Goal: Task Accomplishment & Management: Complete application form

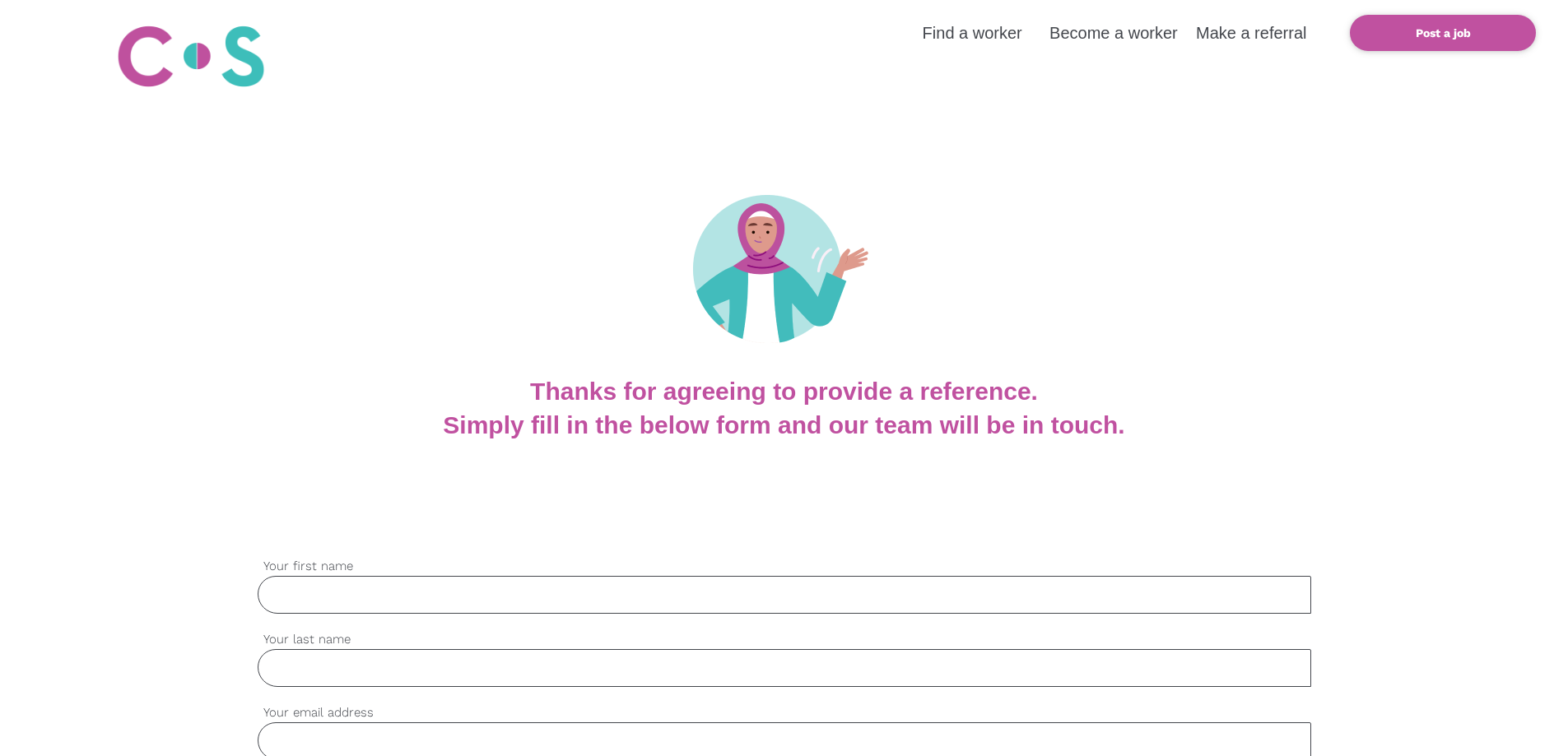
click at [512, 598] on input "Your first name" at bounding box center [784, 595] width 1054 height 38
type input "[PERSON_NAME]"
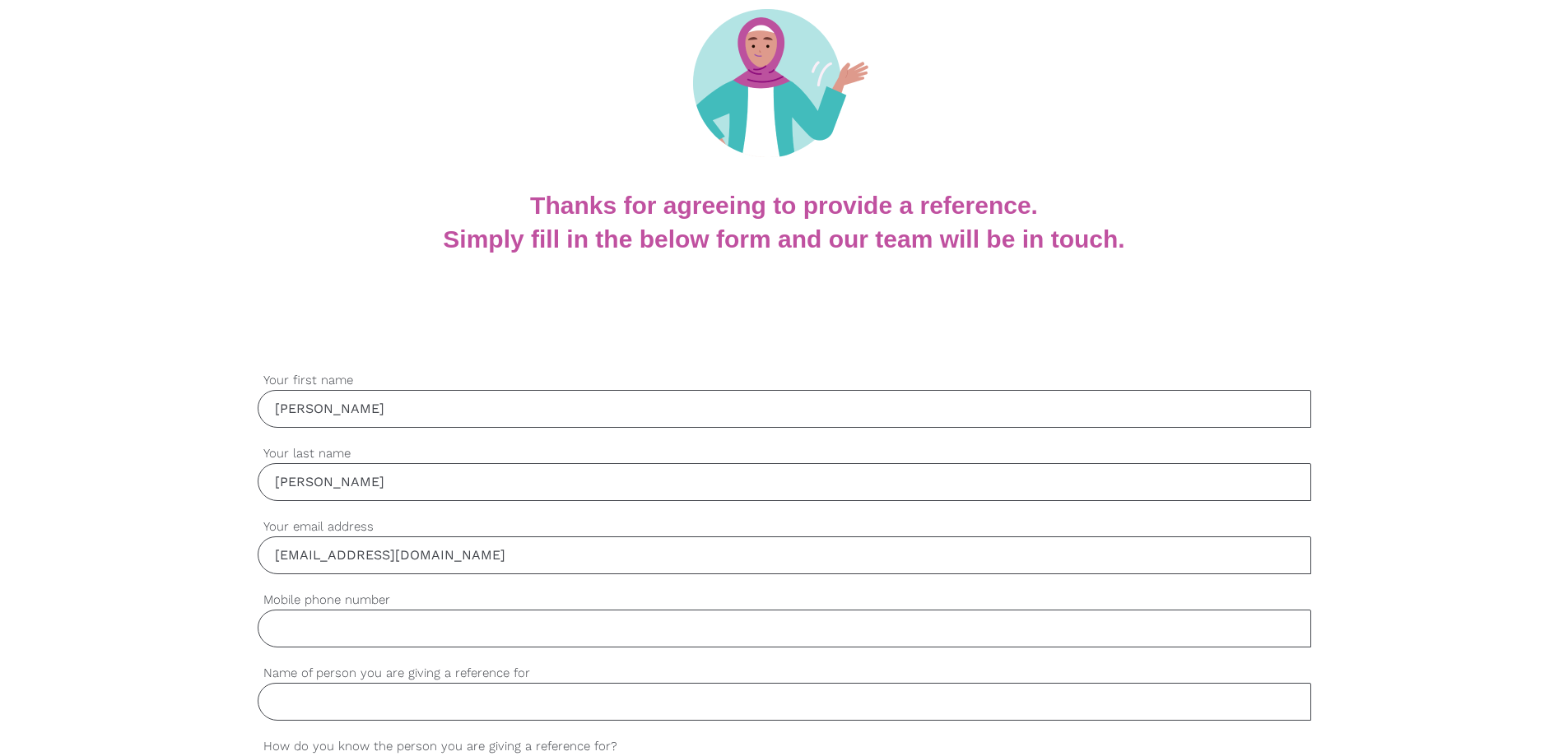
scroll to position [498, 0]
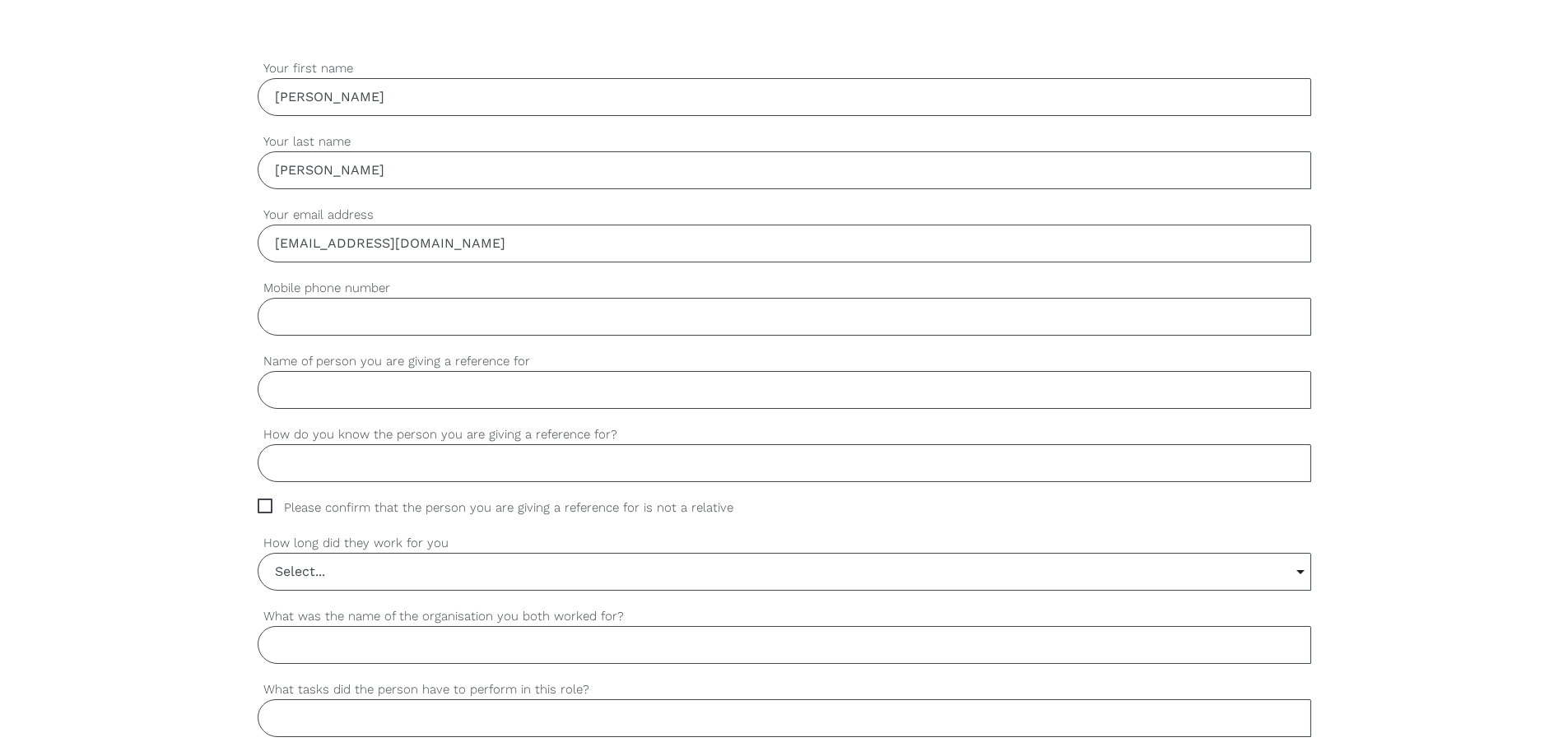
type input "[EMAIL_ADDRESS][DOMAIN_NAME]"
click at [419, 320] on input "Mobile phone number" at bounding box center [784, 317] width 1054 height 38
type input "0481183638"
type input "[PERSON_NAME] [PERSON_NAME]"
click at [787, 469] on input "How do you know the person you are giving a reference for?" at bounding box center [784, 464] width 1054 height 38
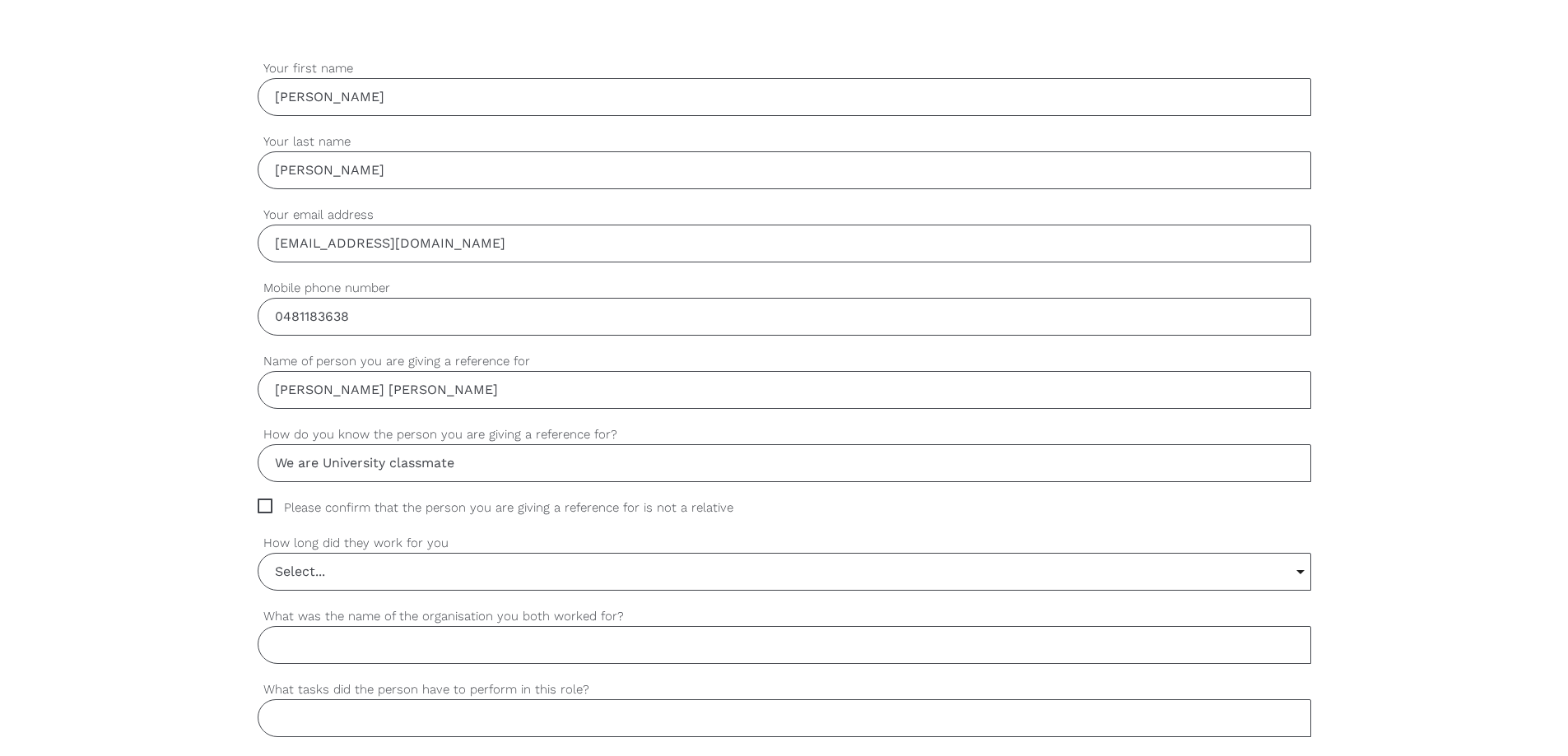
type input "We are University classmate"
click at [616, 507] on span "Please confirm that the person you are giving a reference for is not a relative" at bounding box center [512, 508] width 508 height 19
click at [269, 507] on input "Please confirm that the person you are giving a reference for is not a relative" at bounding box center [263, 504] width 11 height 11
checkbox input "true"
click at [584, 570] on input "Select..." at bounding box center [784, 572] width 1052 height 36
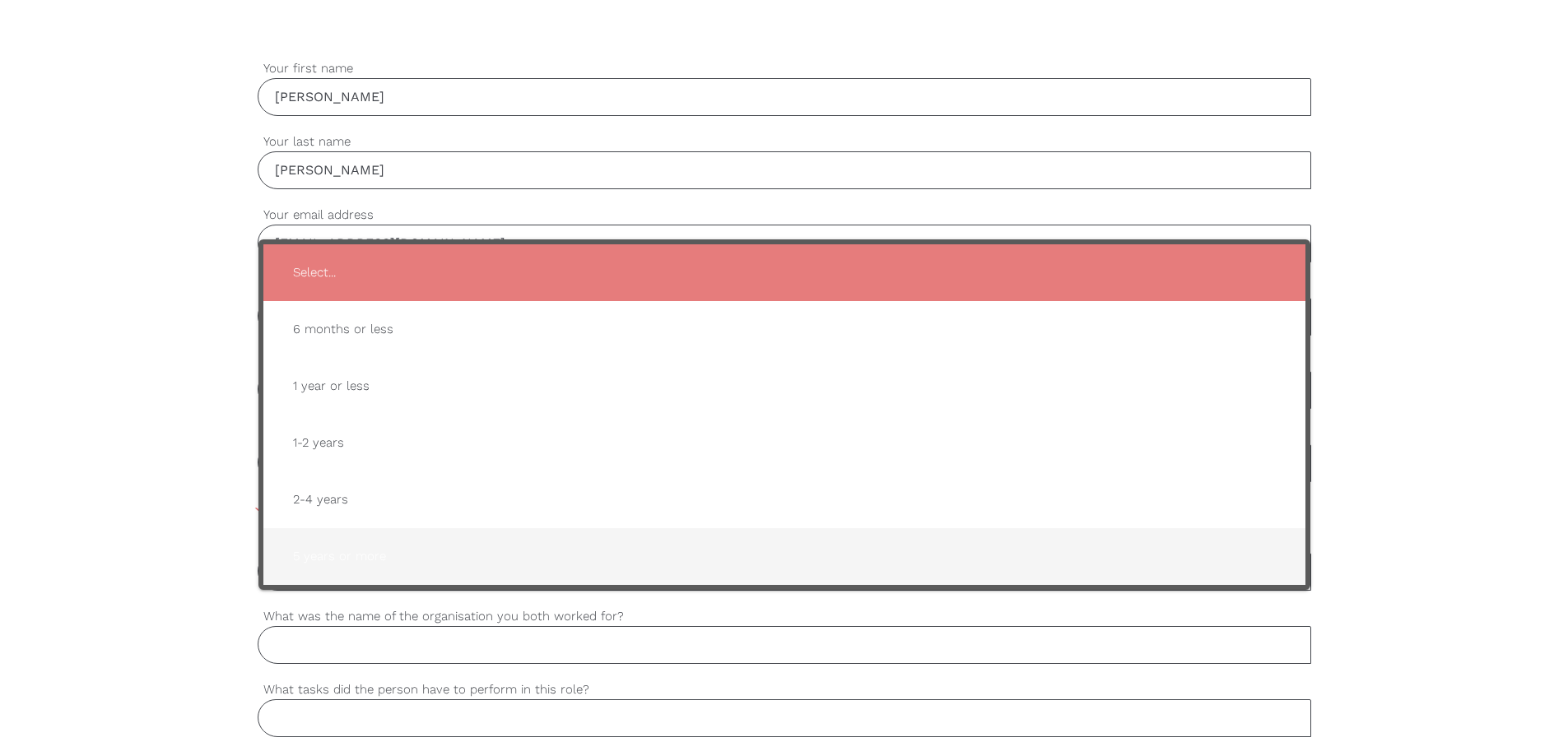
click at [365, 561] on span "5 years or more" at bounding box center [784, 556] width 1009 height 40
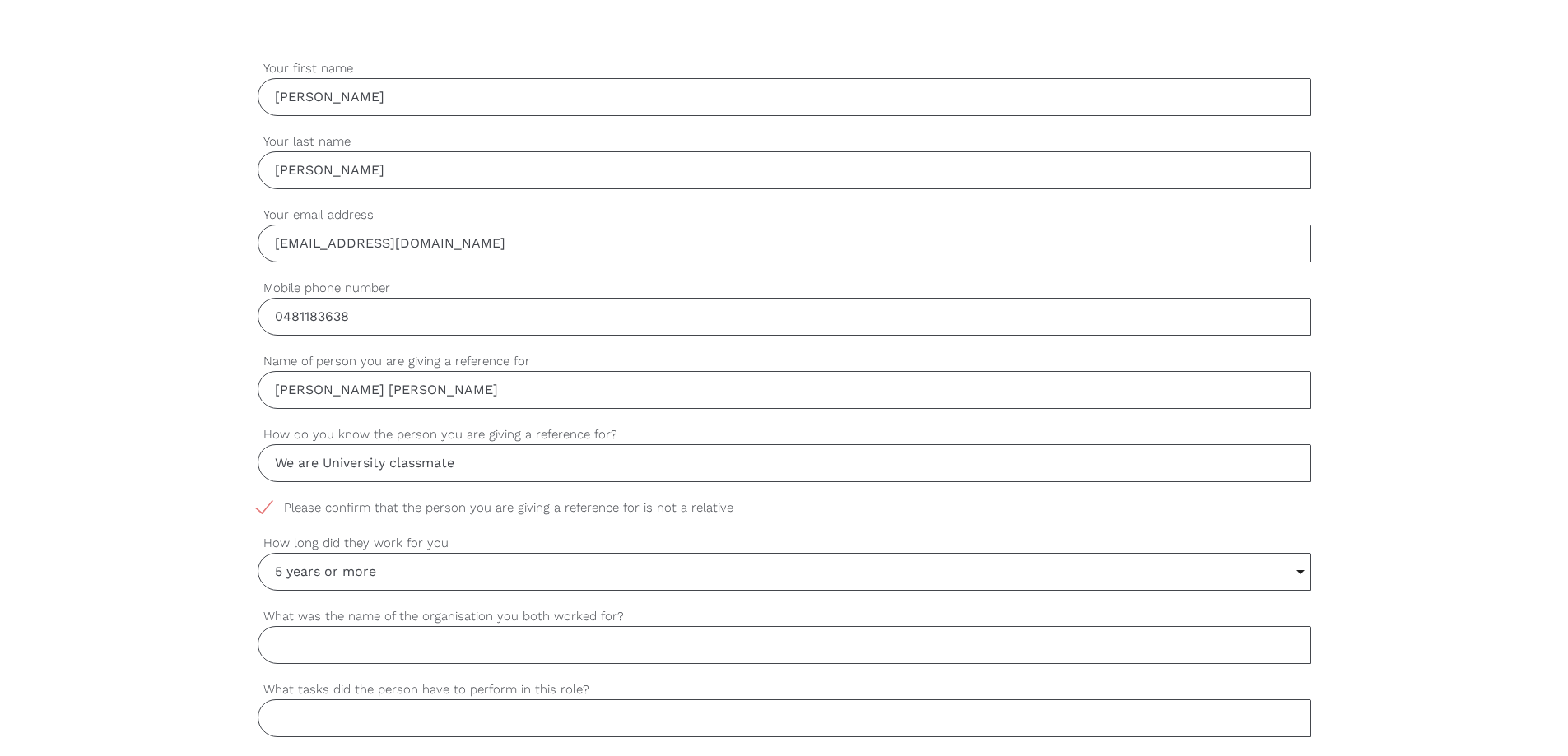
click at [343, 651] on input "What was the name of the organisation you both worked for?" at bounding box center [784, 645] width 1054 height 38
click at [416, 578] on input "5 years or more" at bounding box center [784, 572] width 1052 height 36
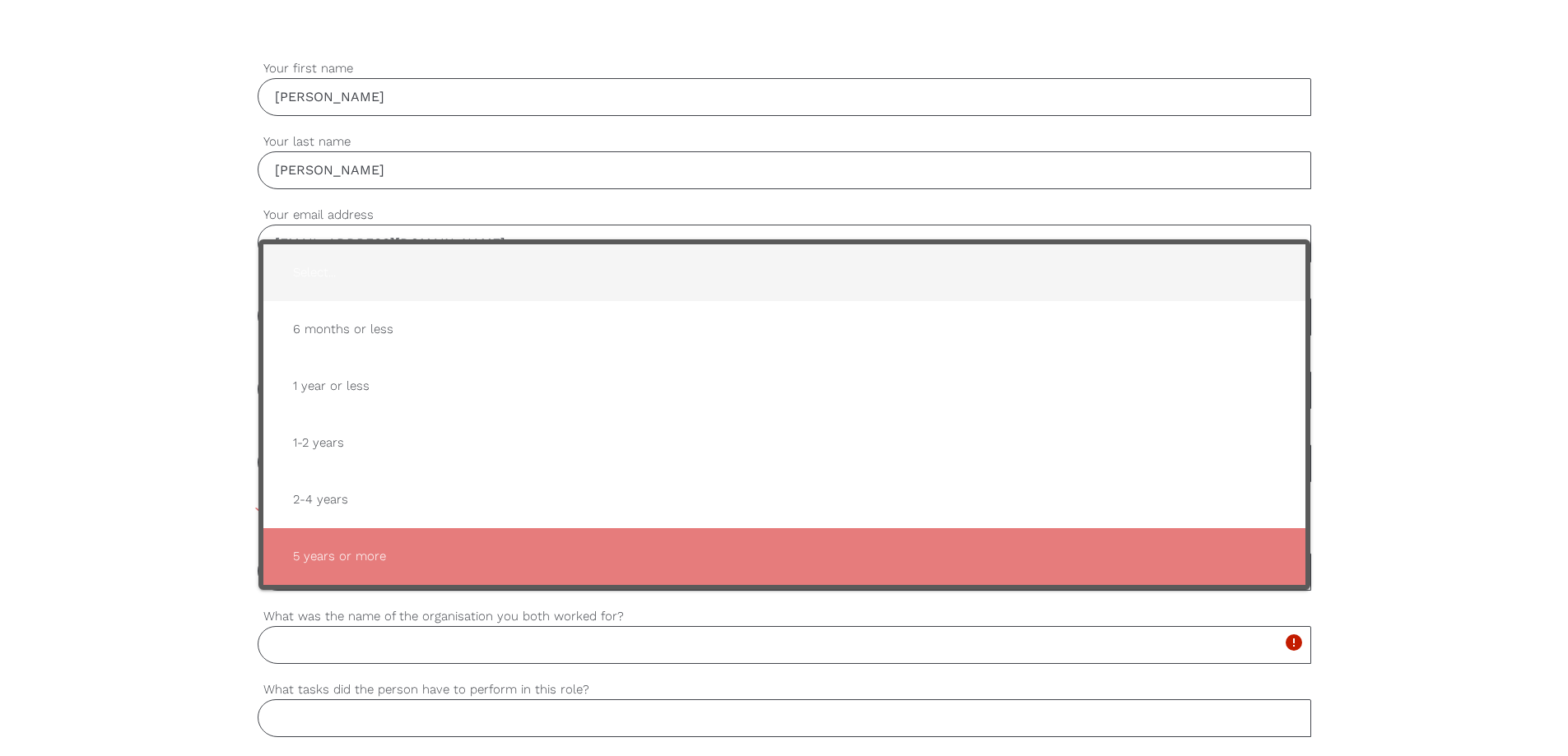
click at [402, 285] on span "Select..." at bounding box center [784, 273] width 1009 height 40
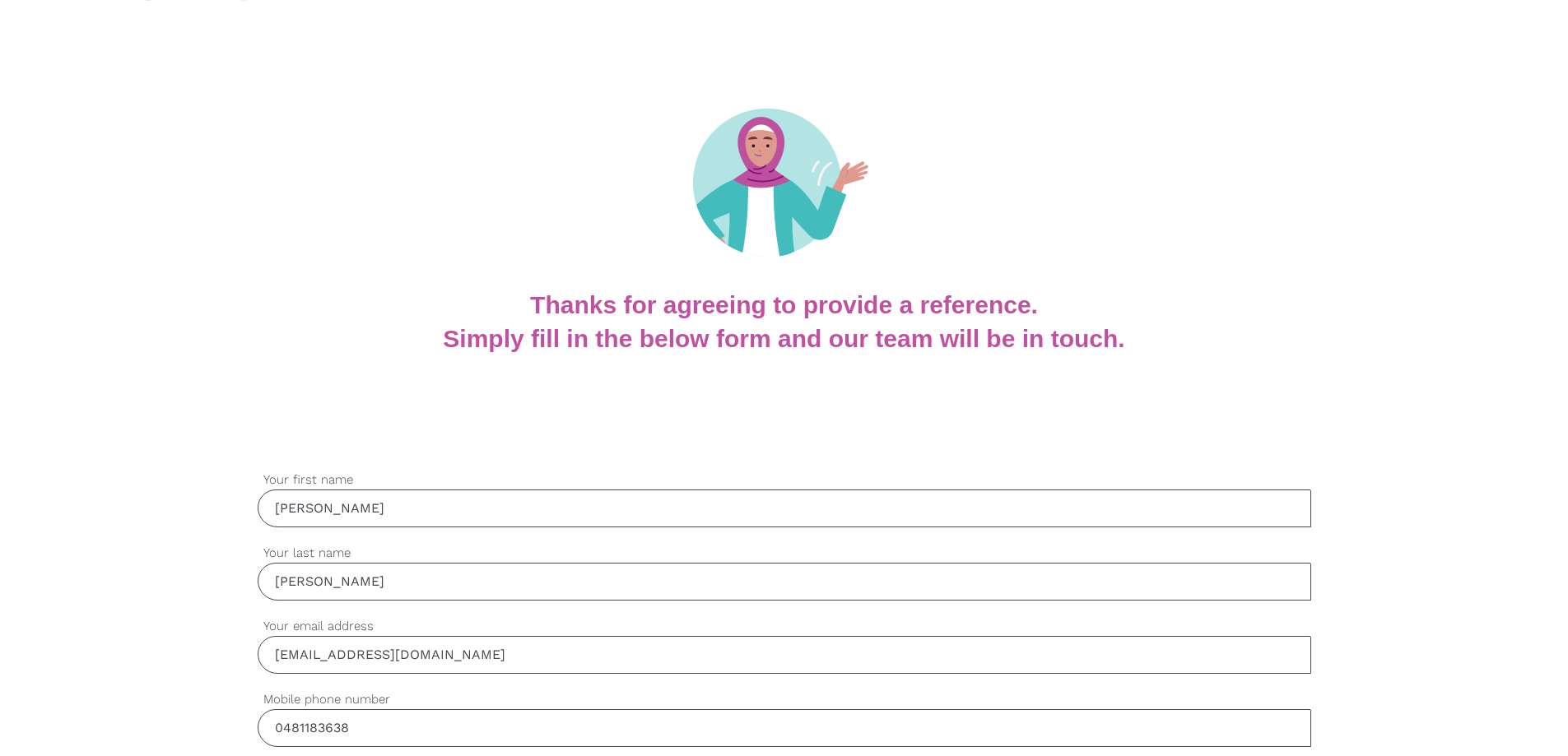
scroll to position [580, 0]
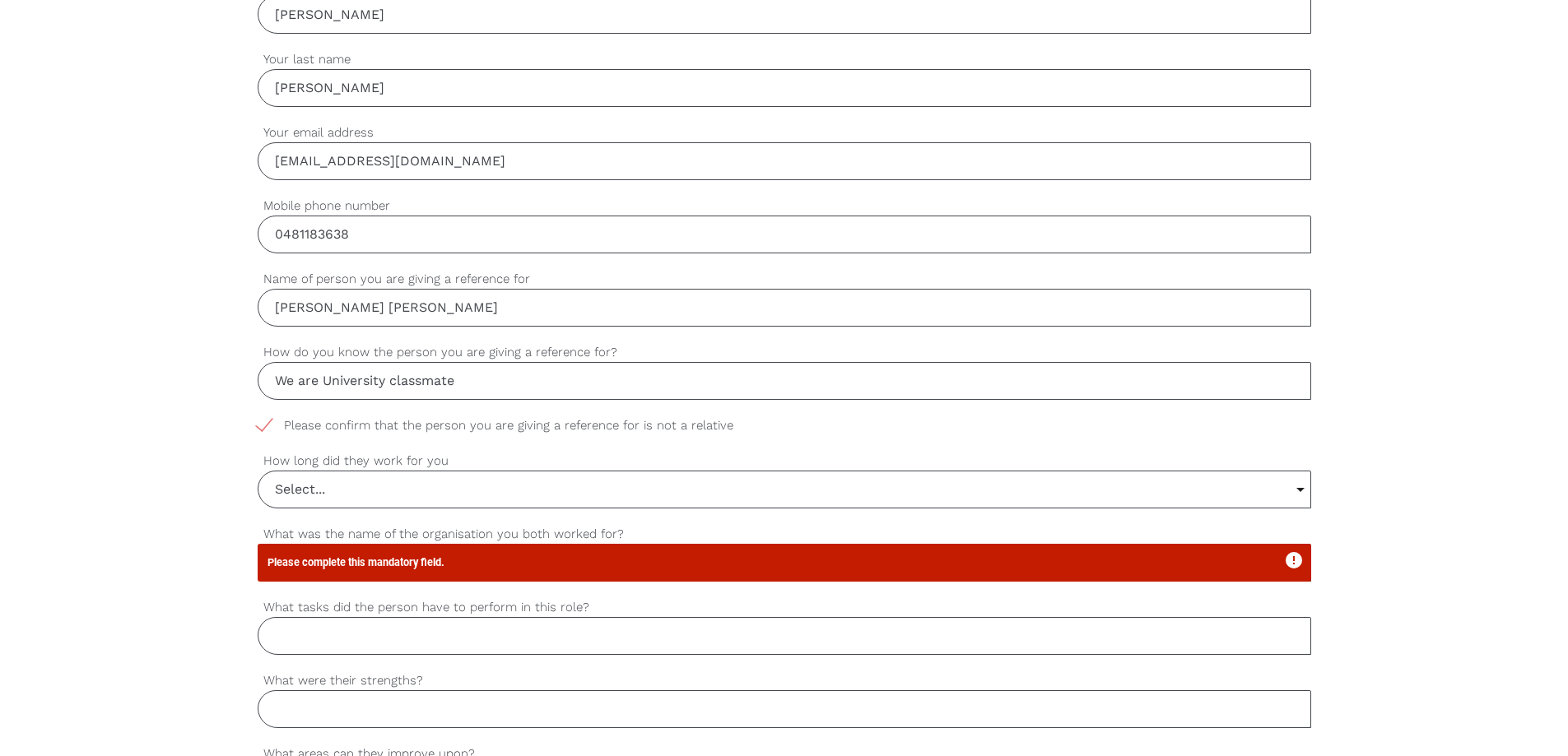
click at [1302, 559] on icon "error" at bounding box center [1294, 560] width 20 height 20
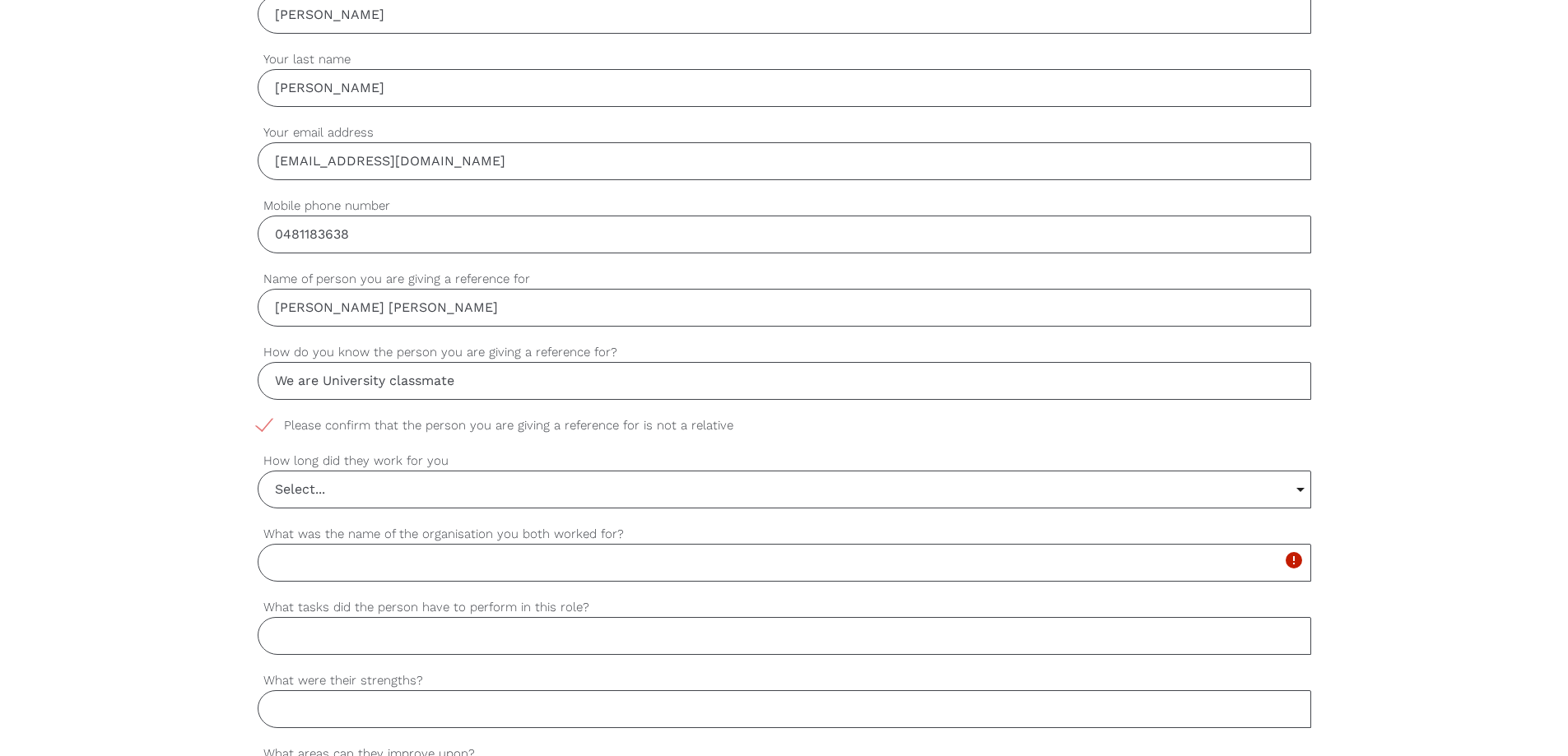
click at [389, 571] on input "What was the name of the organisation you both worked for?" at bounding box center [784, 563] width 1054 height 38
click at [450, 483] on input "Select..." at bounding box center [784, 490] width 1052 height 36
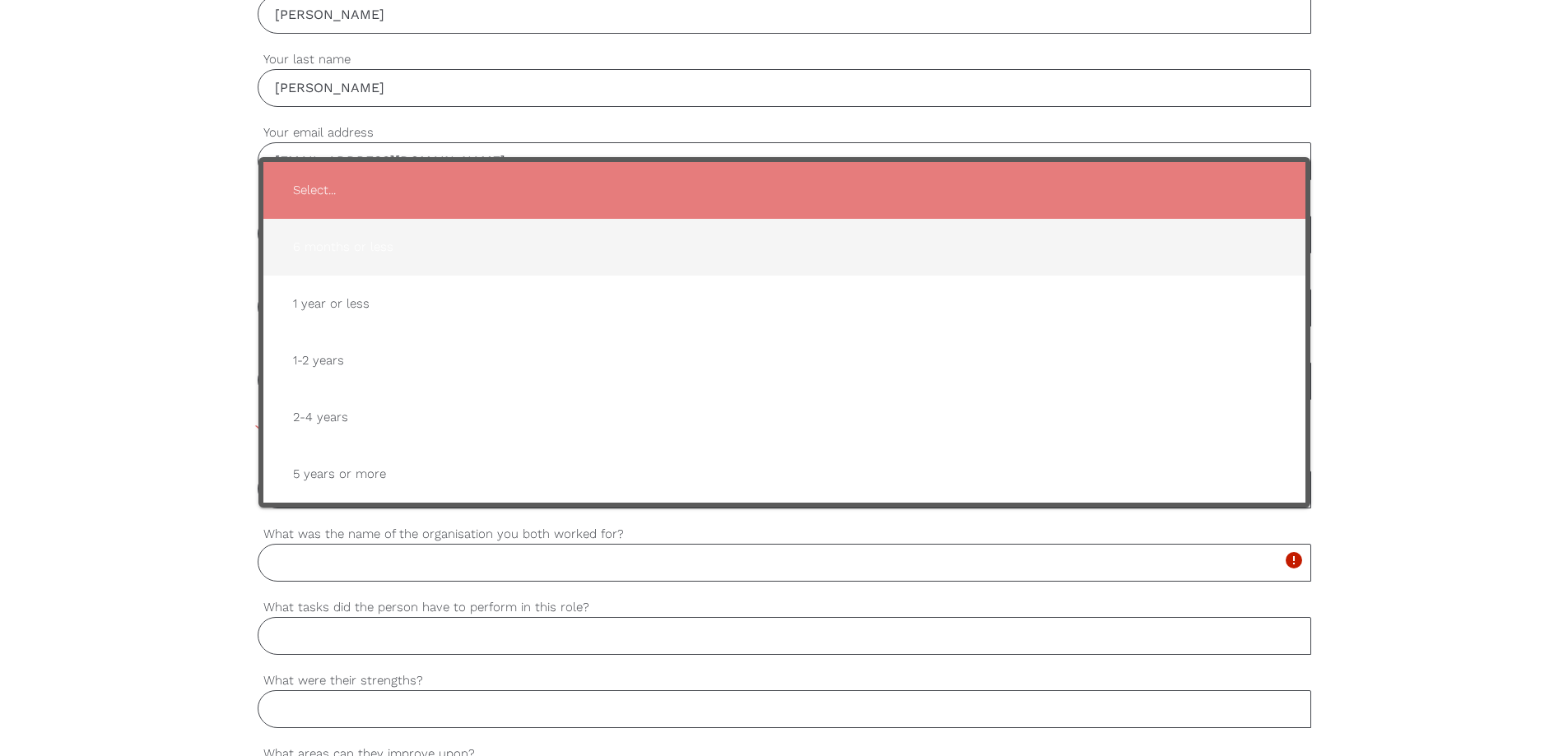
click at [361, 254] on span "6 months or less" at bounding box center [784, 247] width 1009 height 40
type input "6 months or less"
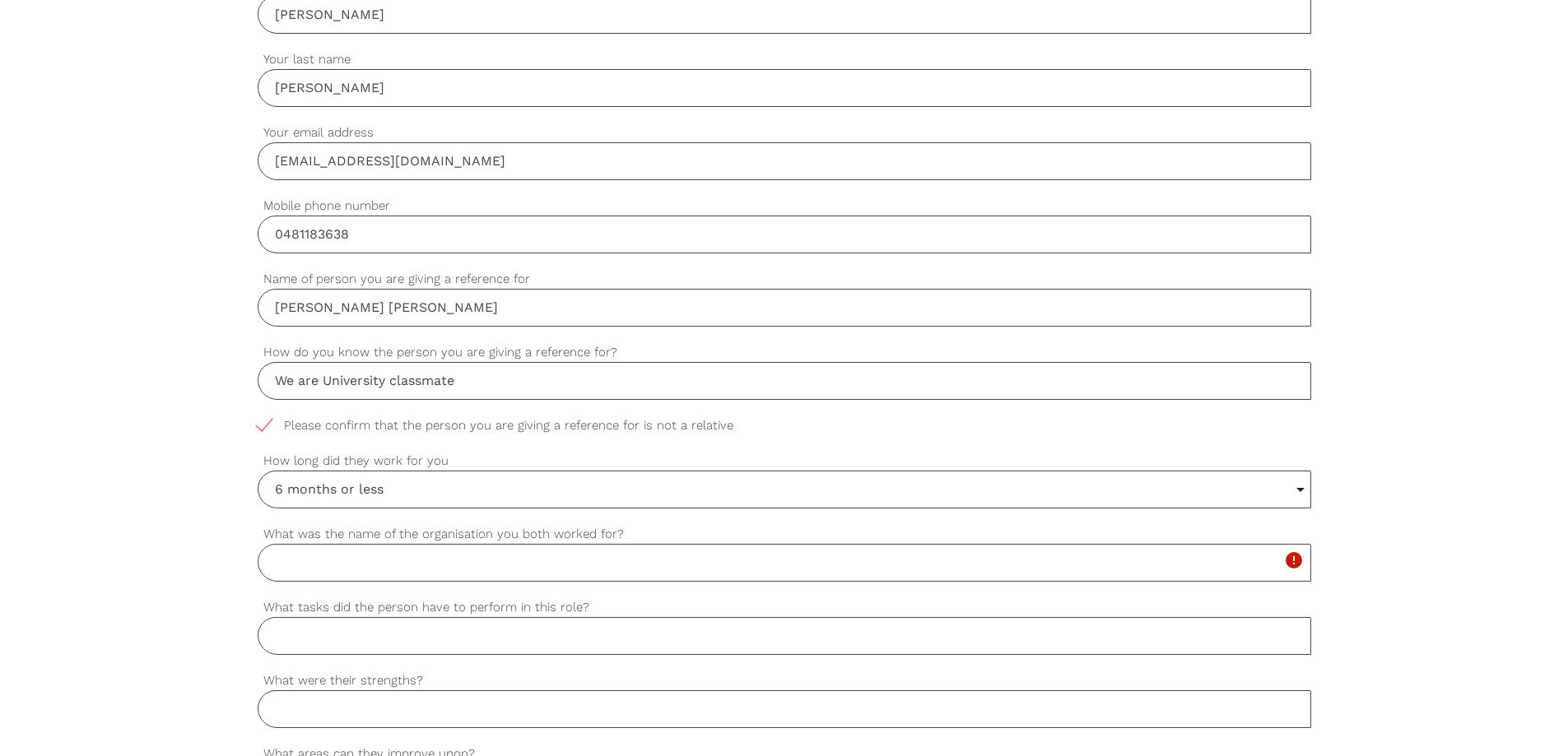
click at [459, 488] on input "6 months or less" at bounding box center [784, 490] width 1052 height 36
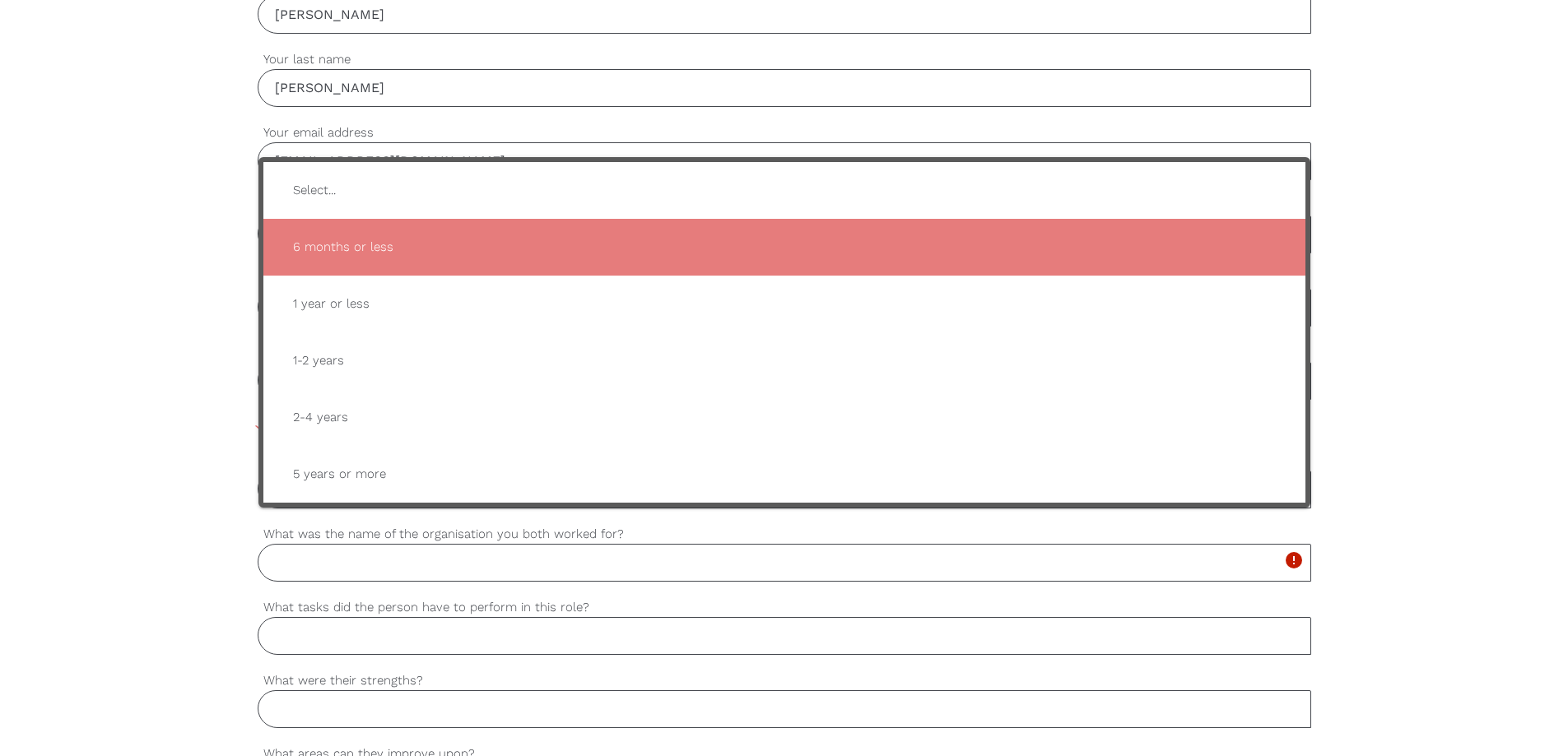
click at [422, 563] on input "What was the name of the organisation you both worked for?" at bounding box center [784, 563] width 1054 height 38
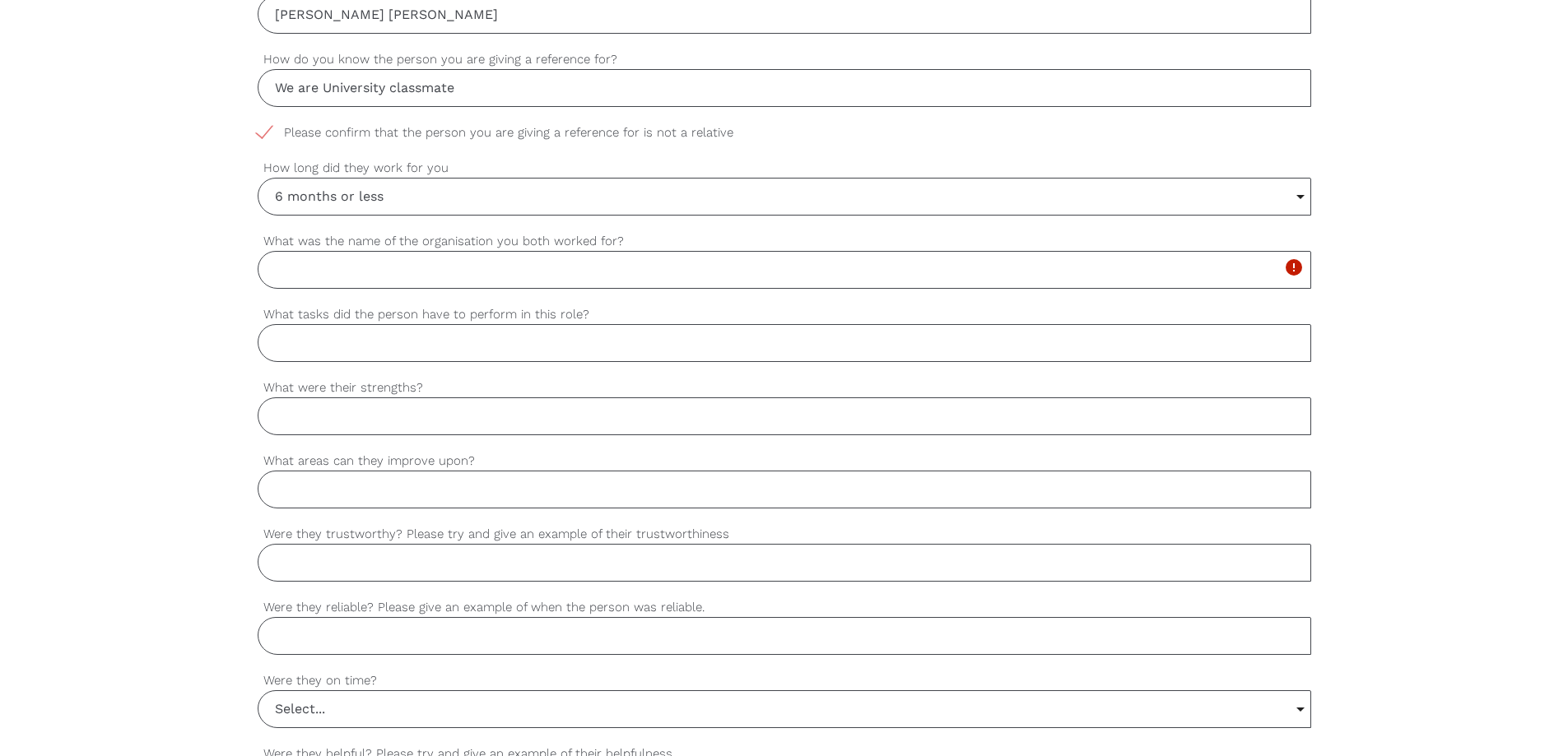
scroll to position [744, 0]
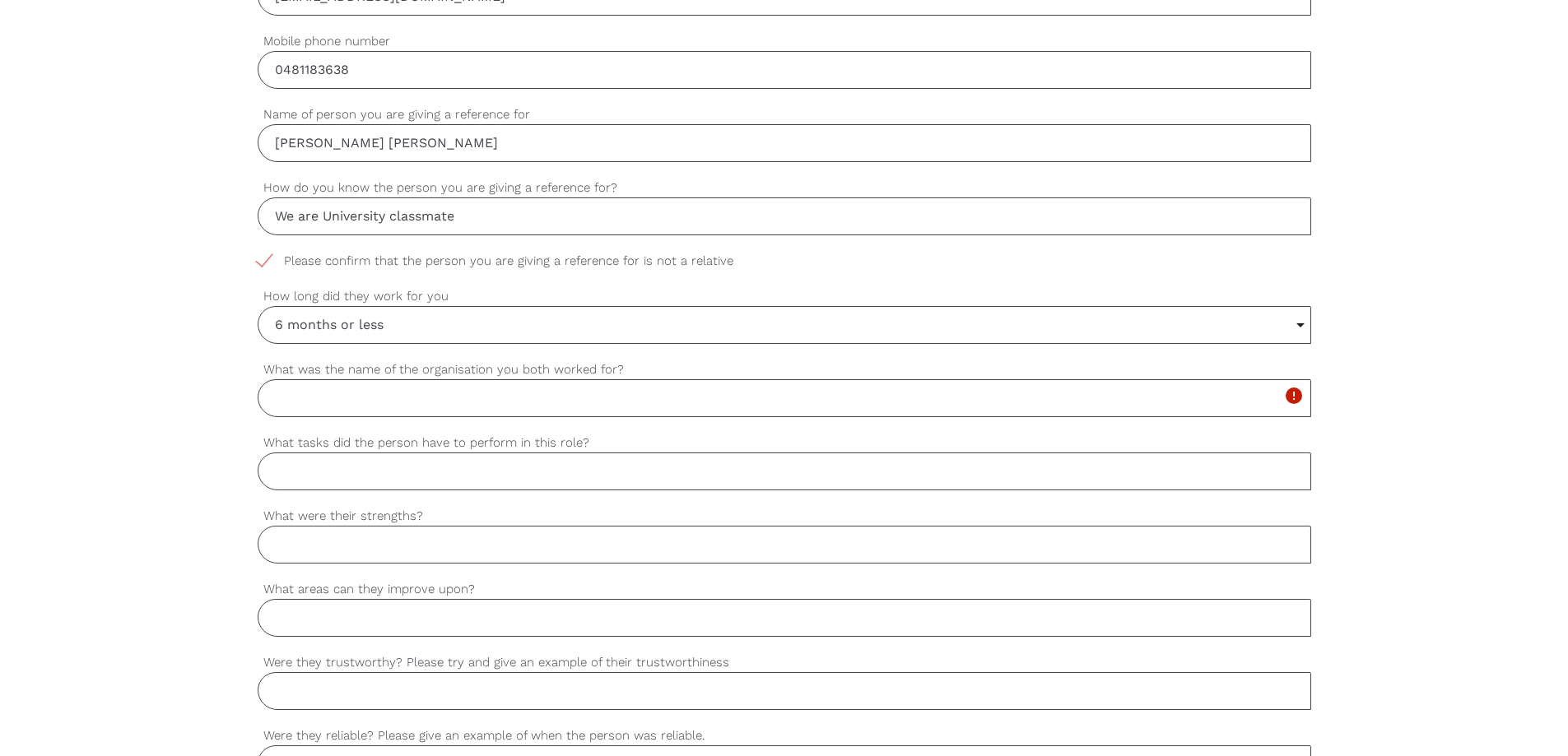
click at [456, 395] on input "What was the name of the organisation you both worked for?" at bounding box center [784, 398] width 1054 height 38
type input "The [GEOGRAPHIC_DATA]"
type input "T"
type input "He is a registered nurse"
type input "He is good at communication and works efficiently."
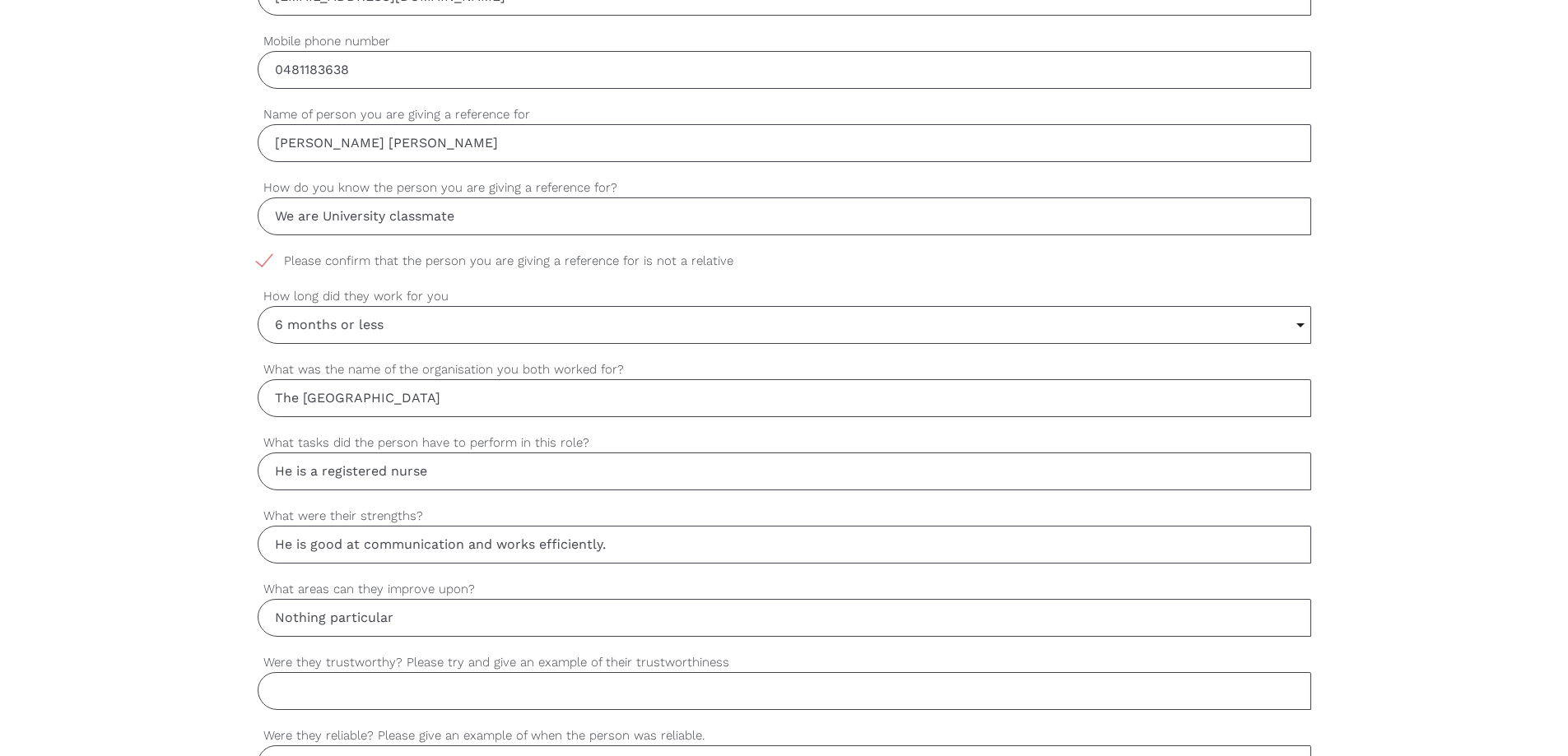
type input "Nothing particular"
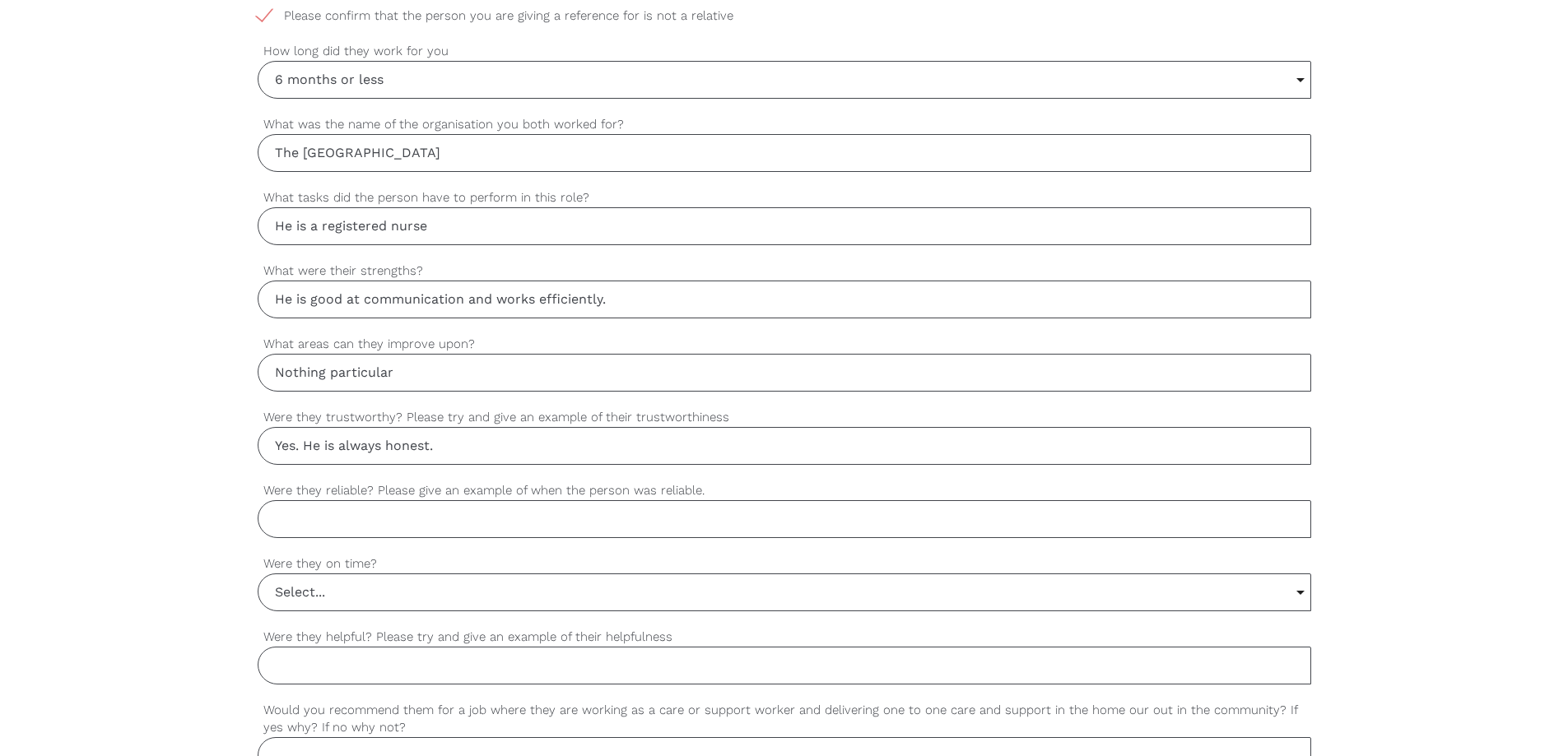
scroll to position [991, 0]
type input "Yes. He is always honest."
click at [578, 510] on input "Were they reliable? Please give an example of when the person was reliable." at bounding box center [784, 518] width 1054 height 38
type input "Yes. He always finishes works handed to him"
click at [565, 610] on div "settings Select... Select... Yes No Sometimes Select... Yes No Sometimes Were t…" at bounding box center [784, 589] width 1054 height 74
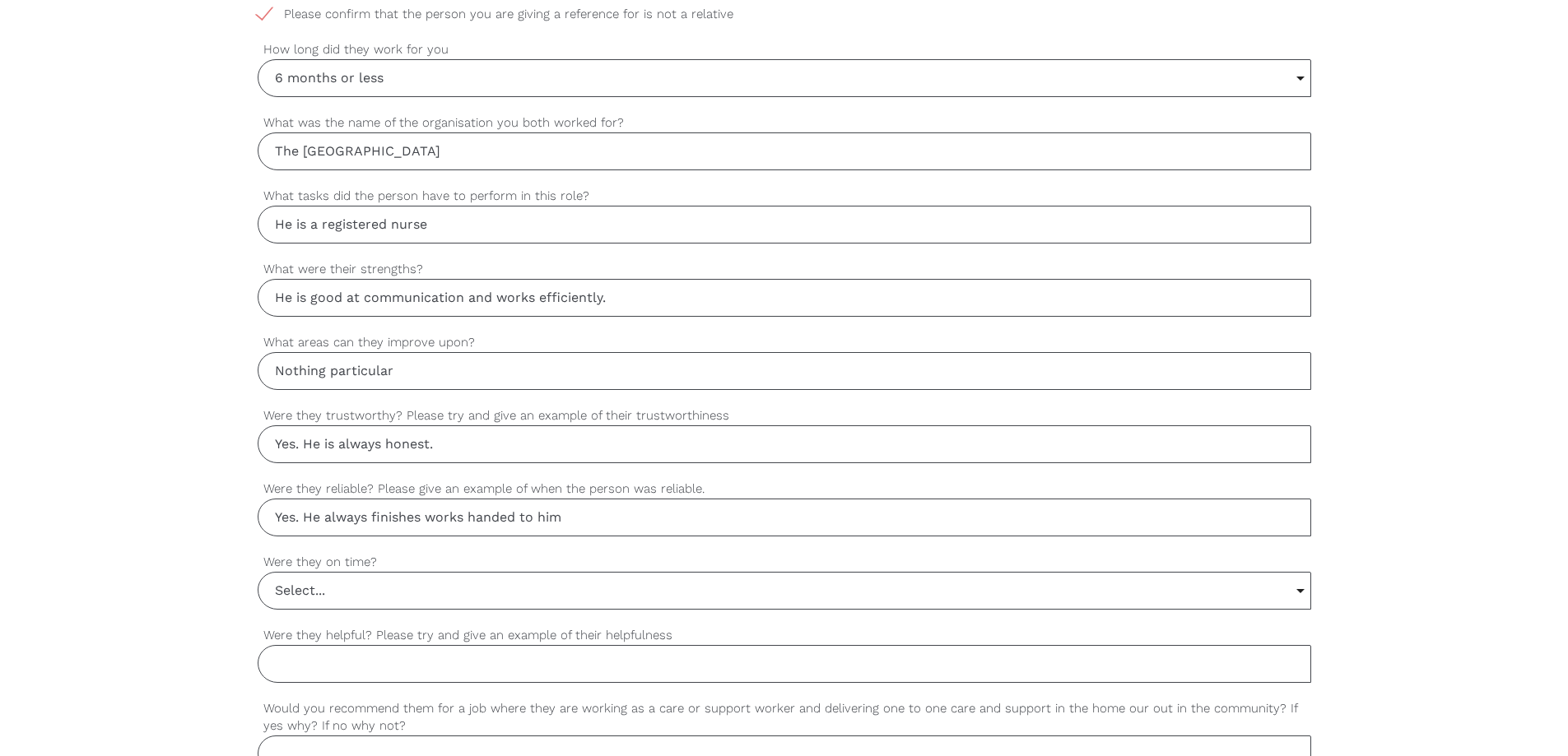
click at [573, 584] on input "Select..." at bounding box center [784, 591] width 1052 height 36
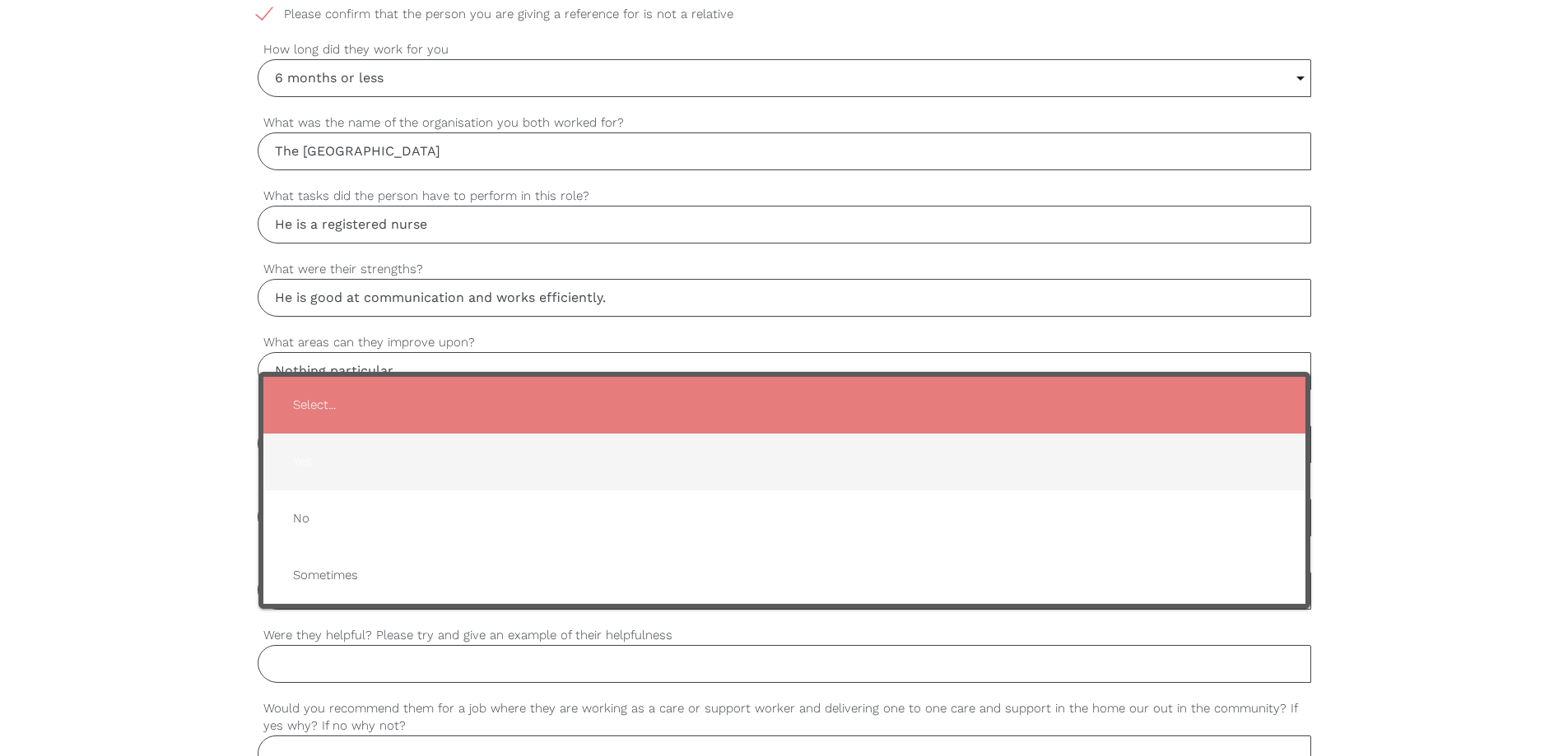
click at [331, 459] on span "Yes" at bounding box center [784, 462] width 1009 height 40
type input "Yes"
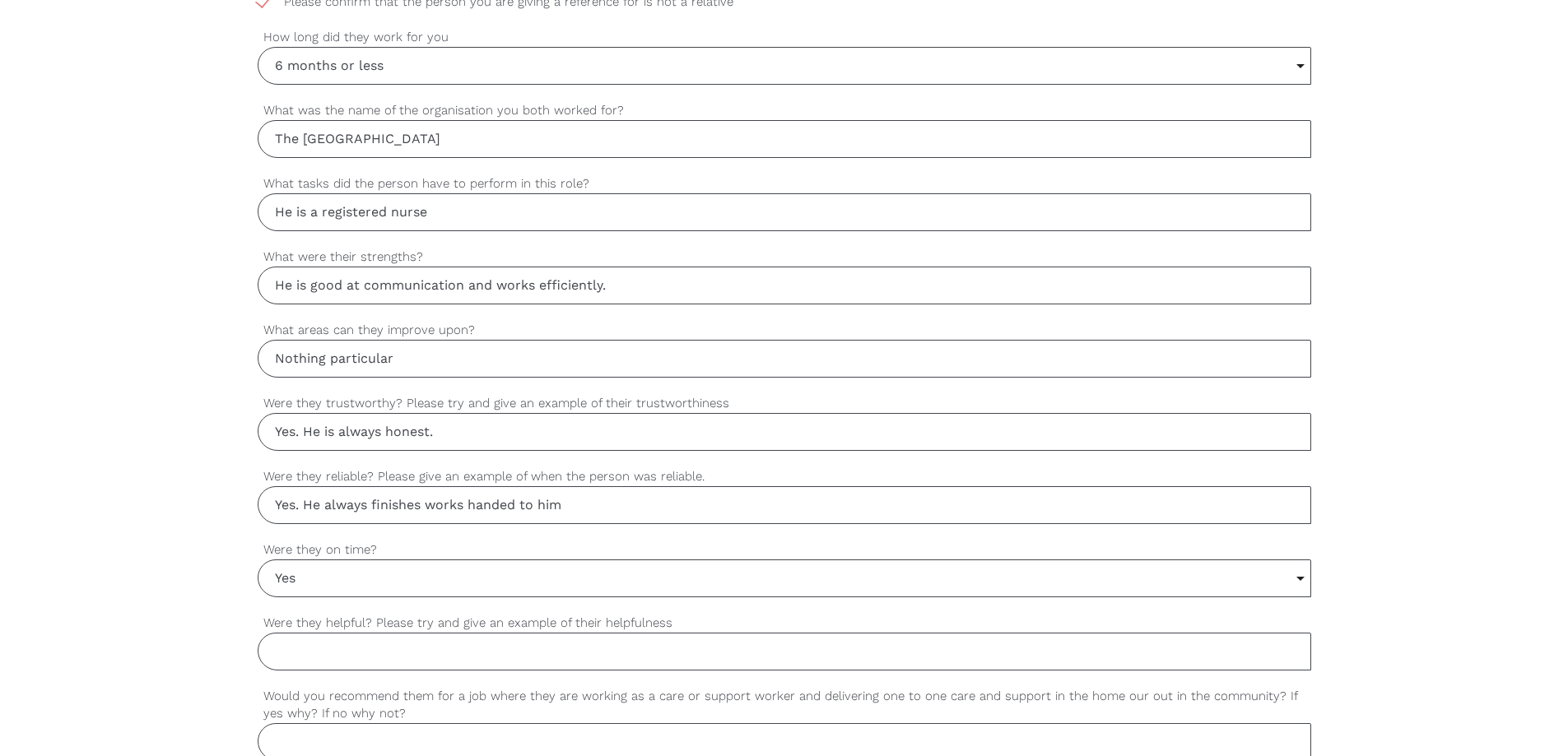
scroll to position [1239, 0]
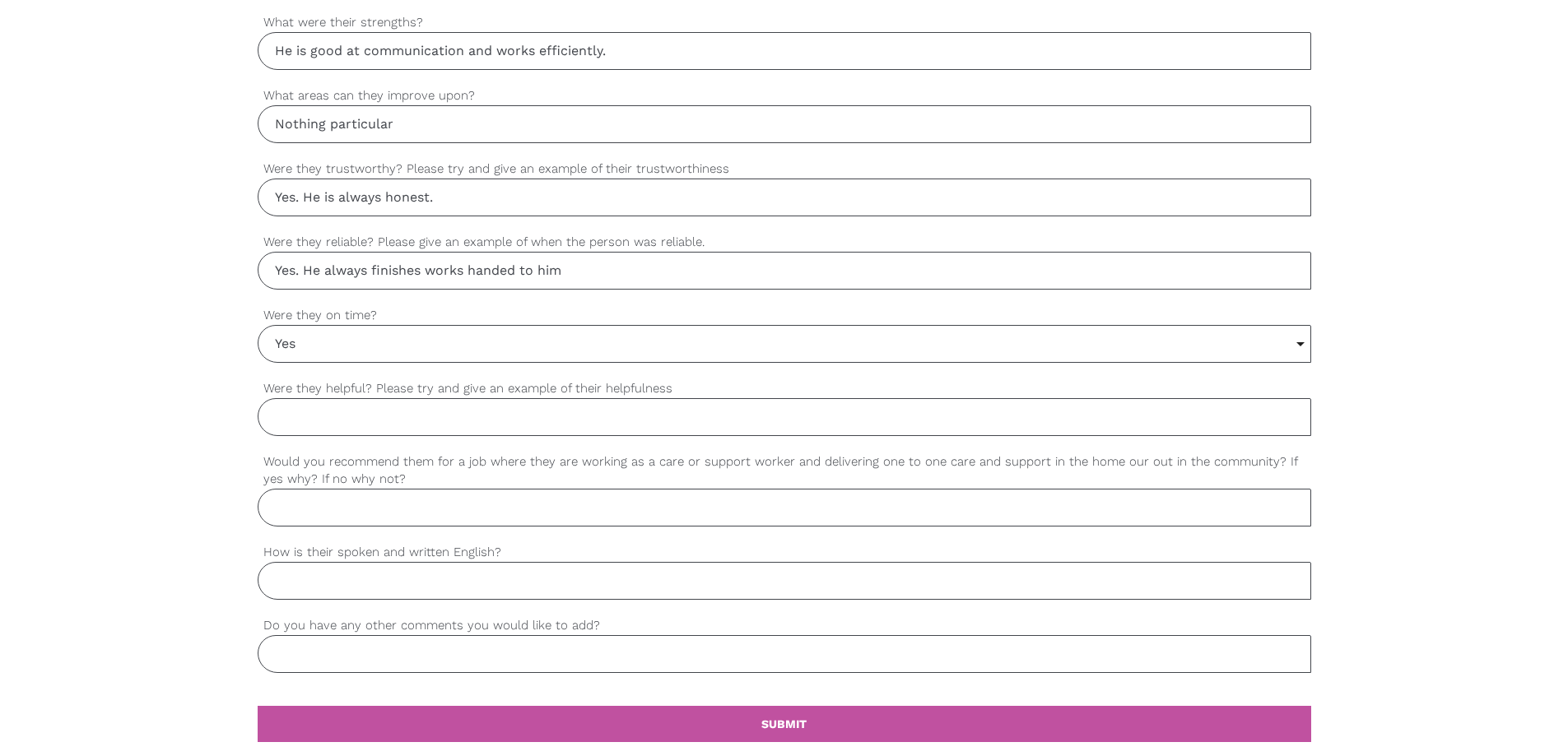
click at [380, 415] on input "Were they helpful? Please try and give an example of their helpfulness" at bounding box center [784, 417] width 1054 height 38
type input "Yes, he is a good team member who is always willing to give helping hands"
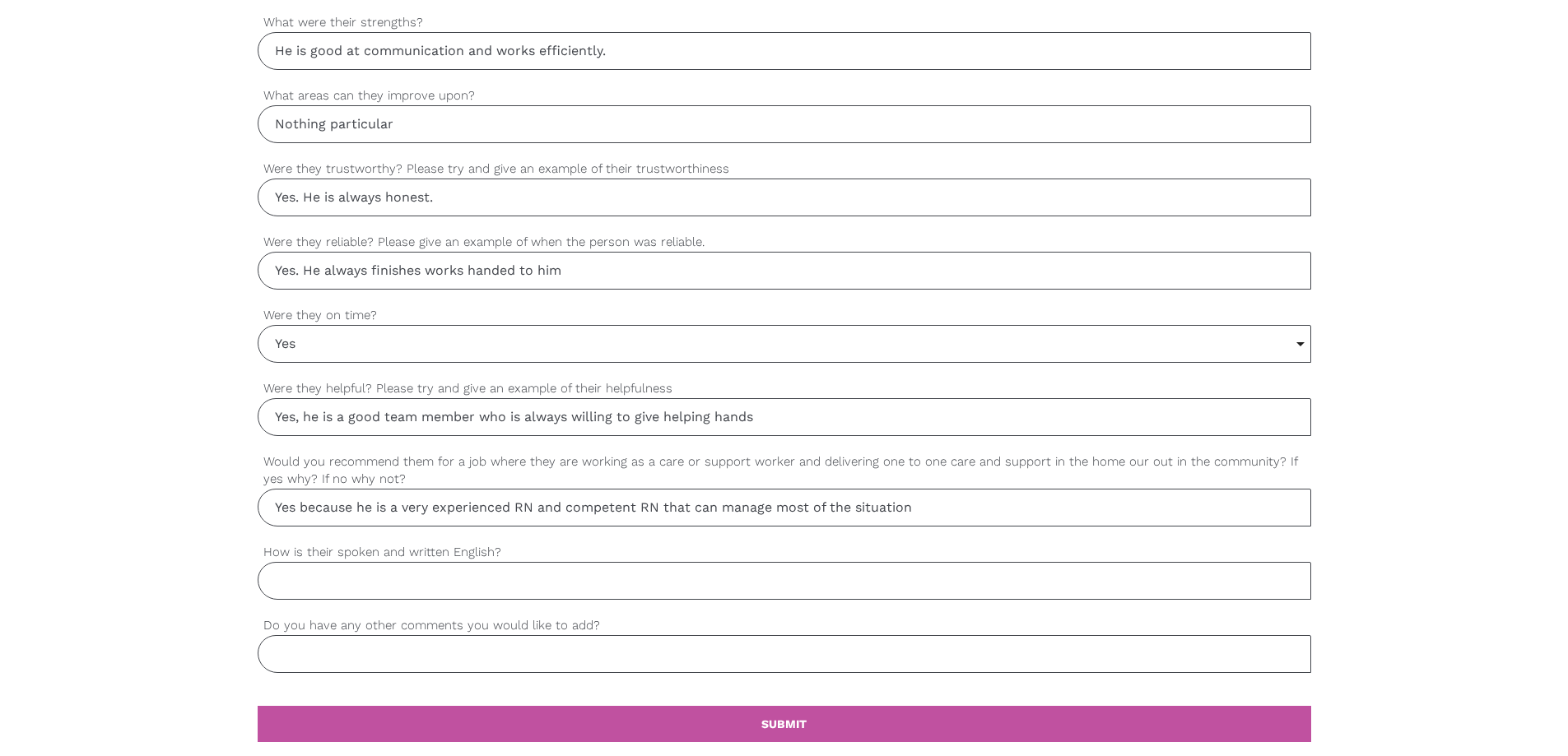
type input "Yes because he is a very experienced RN and competent RN that can manage most o…"
type input "Proficient"
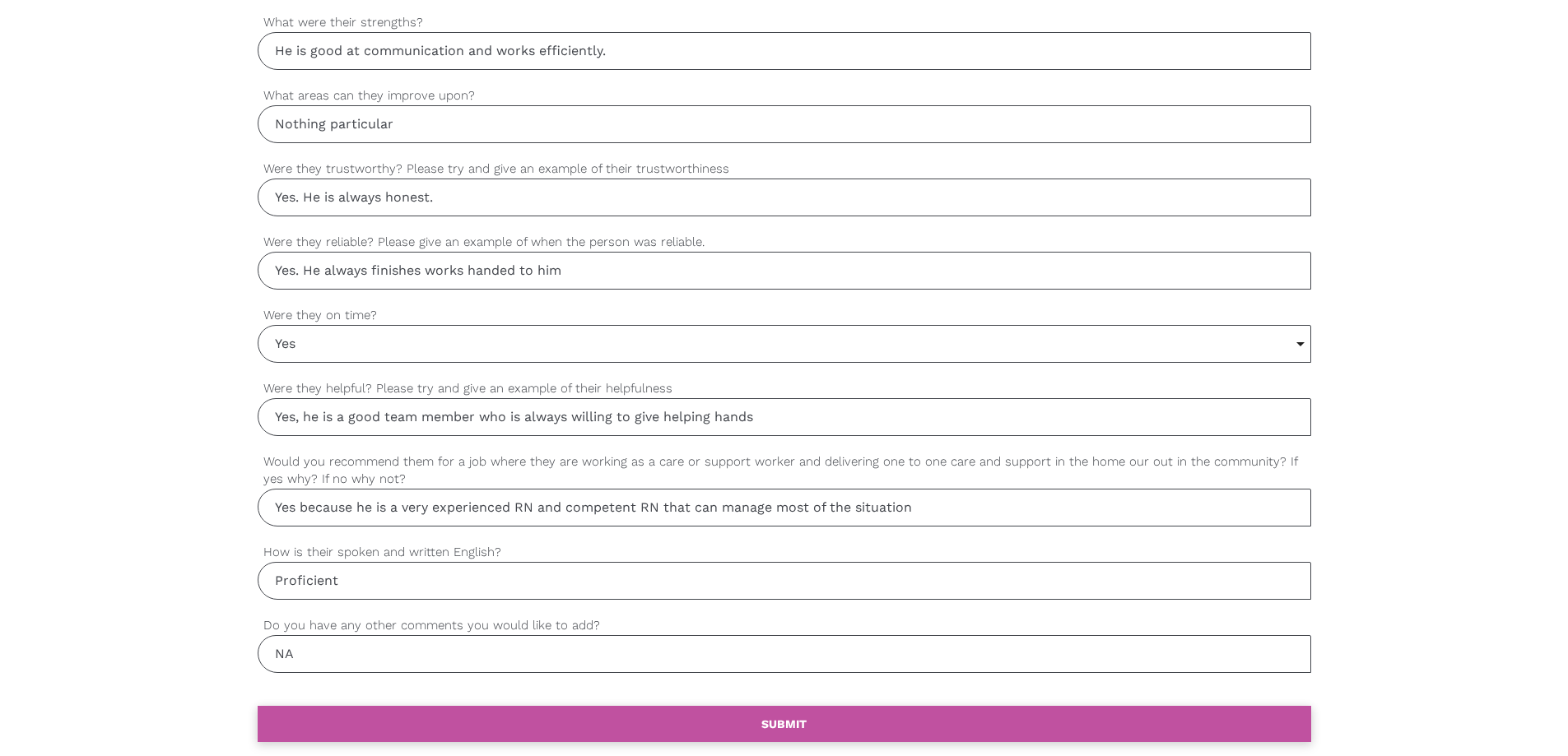
type input "NA"
click at [832, 720] on link "settings SUBMIT" at bounding box center [784, 725] width 1054 height 36
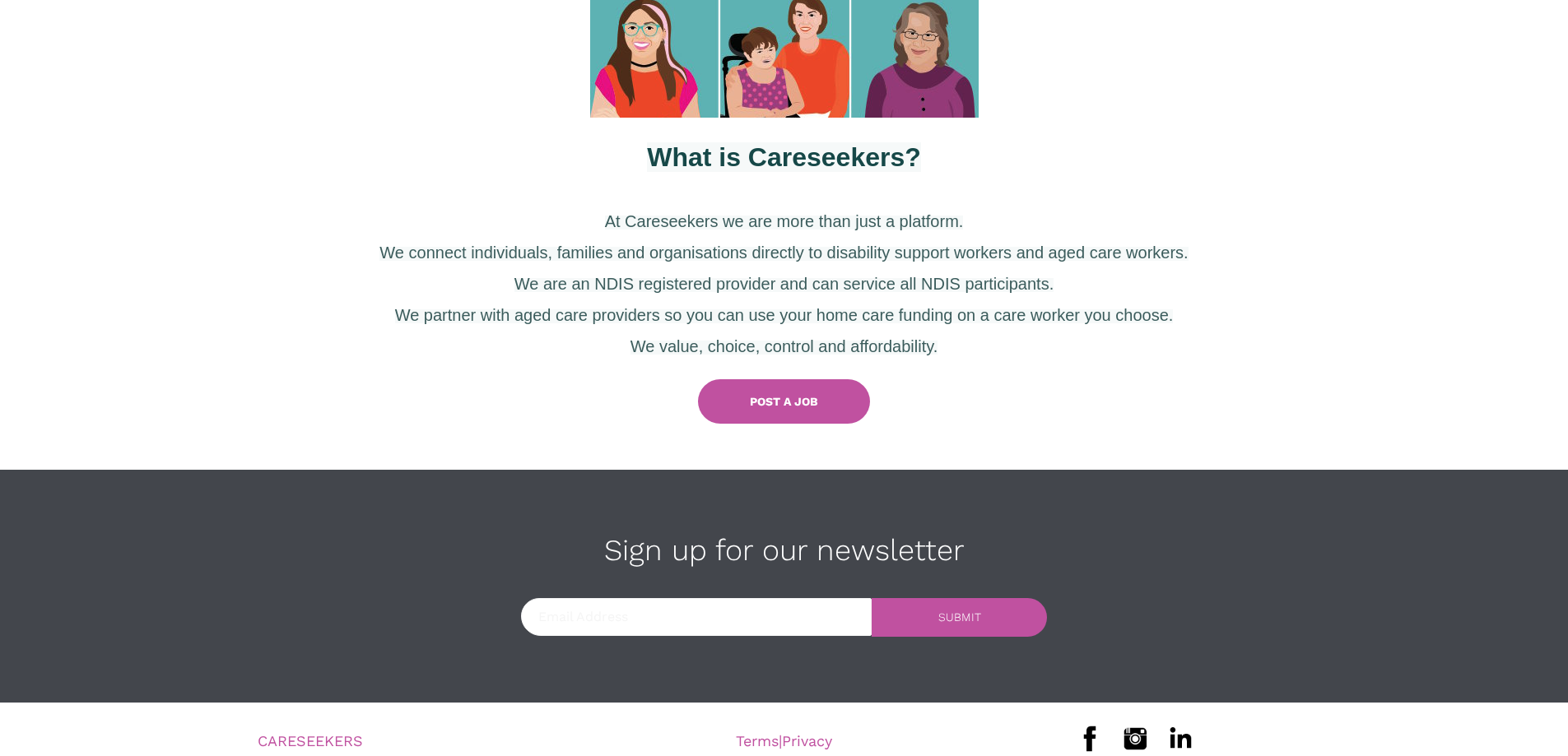
scroll to position [730, 0]
